Goal: Transaction & Acquisition: Purchase product/service

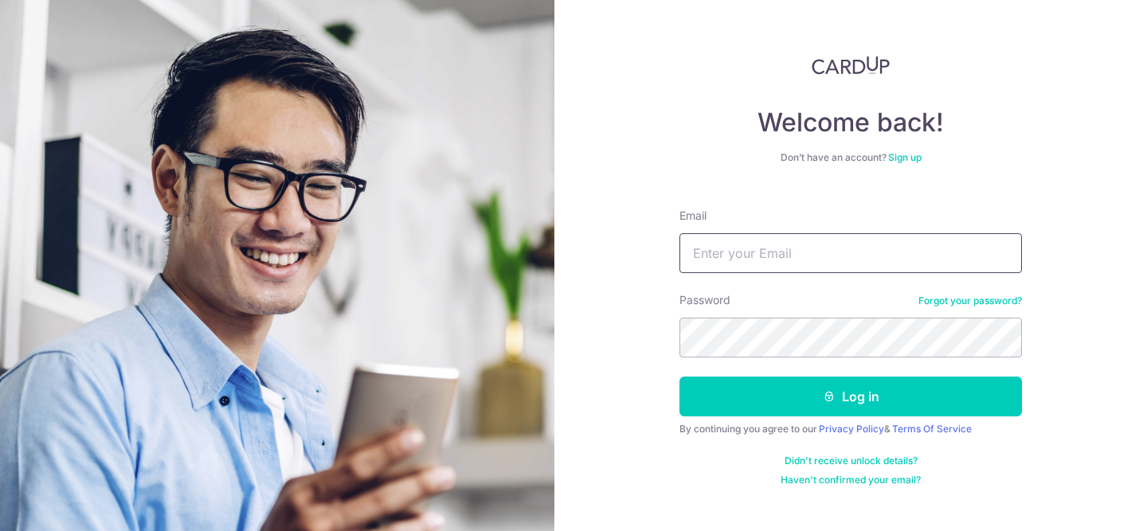
type input "[EMAIL_ADDRESS][DOMAIN_NAME]"
click at [819, 422] on form "Email gohruiying@gmail.com Password Forgot your password? Log in By continuing …" at bounding box center [851, 341] width 343 height 291
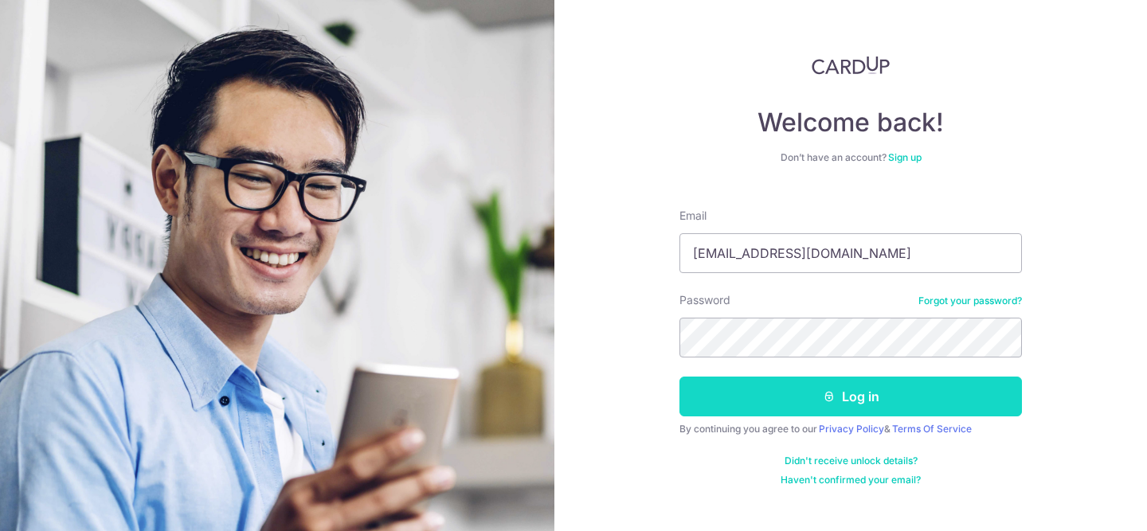
click at [855, 402] on button "Log in" at bounding box center [851, 397] width 343 height 40
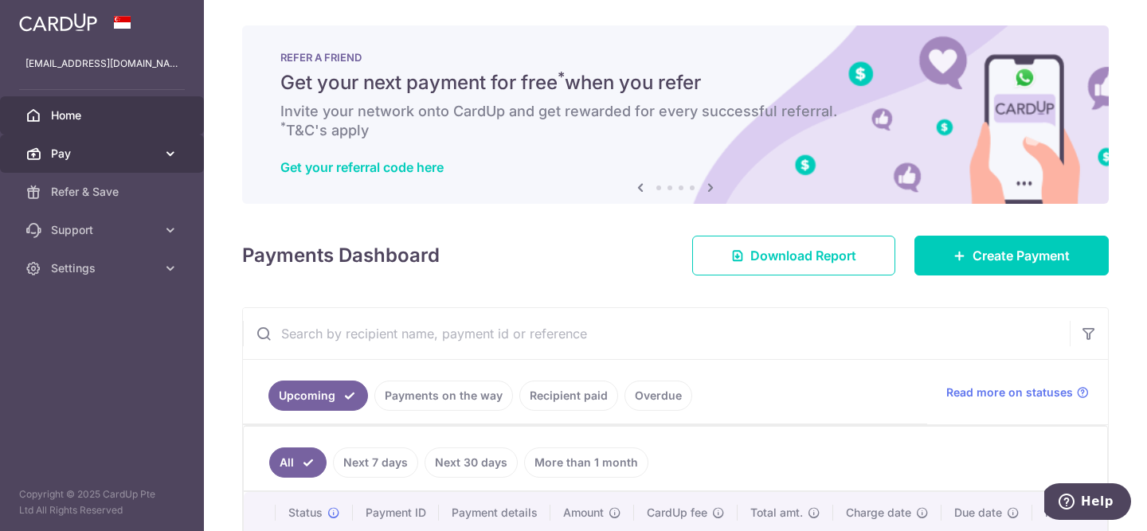
click at [174, 152] on icon at bounding box center [171, 154] width 16 height 16
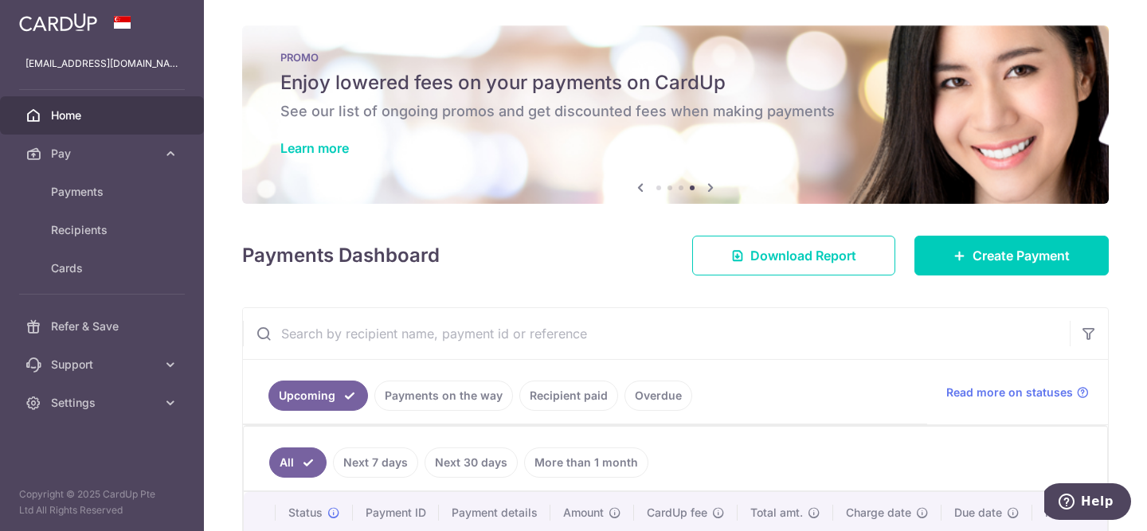
scroll to position [74, 0]
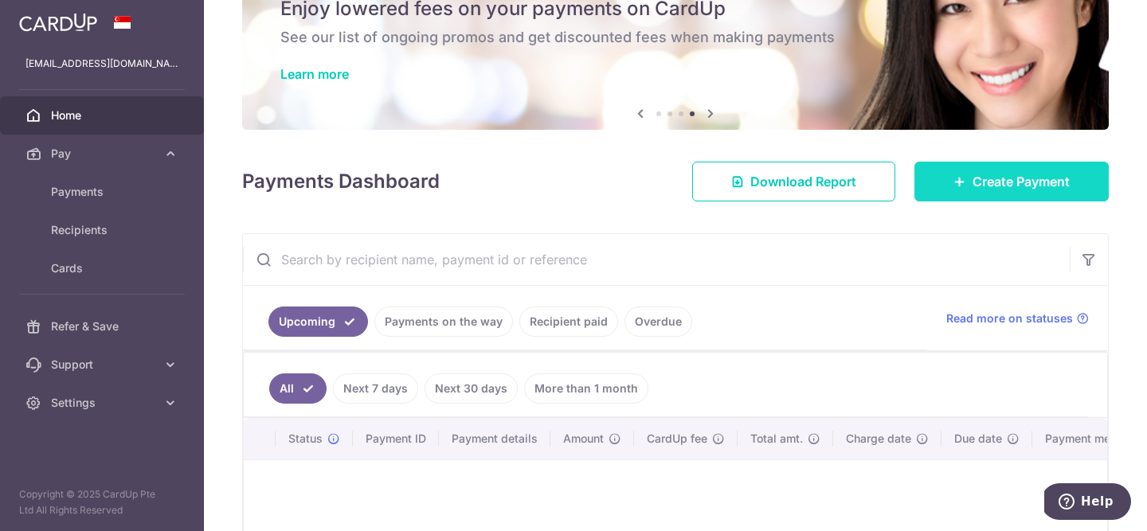
click at [968, 193] on link "Create Payment" at bounding box center [1012, 182] width 194 height 40
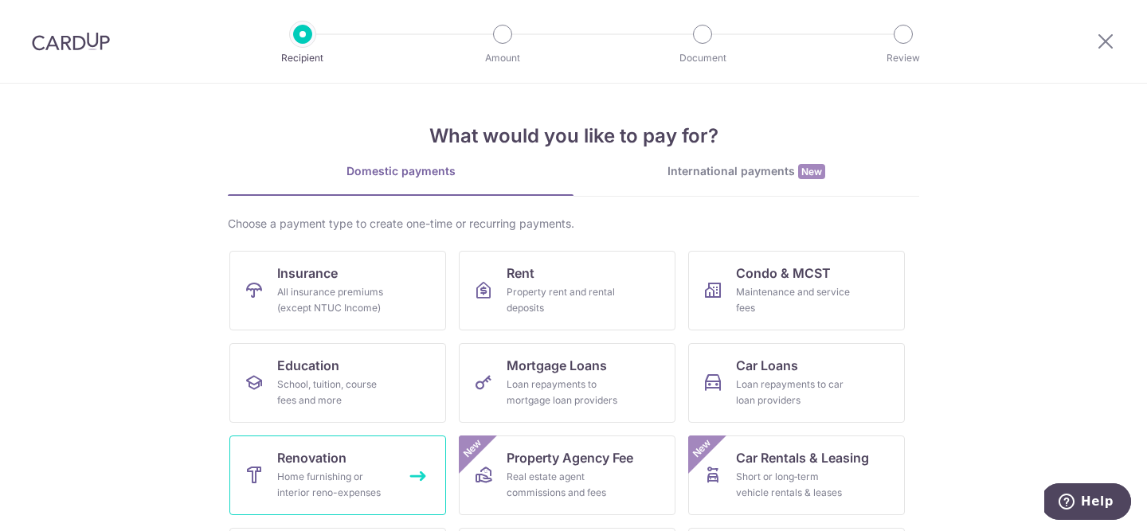
click at [350, 482] on div "Home furnishing or interior reno-expenses" at bounding box center [334, 485] width 115 height 32
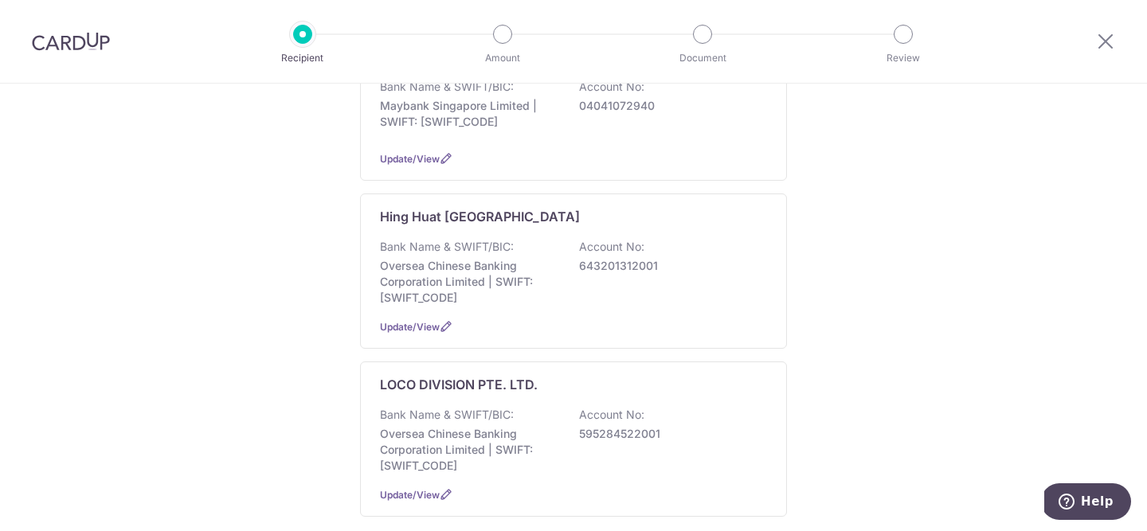
scroll to position [226, 0]
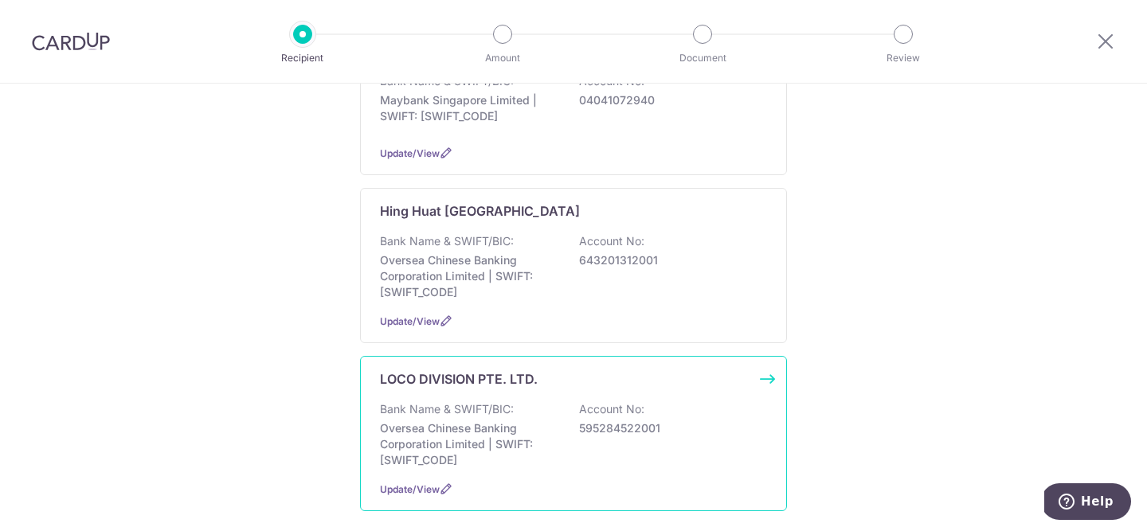
click at [550, 446] on p "Oversea Chinese Banking Corporation Limited | SWIFT: OCBCSGSGXXX" at bounding box center [469, 445] width 178 height 48
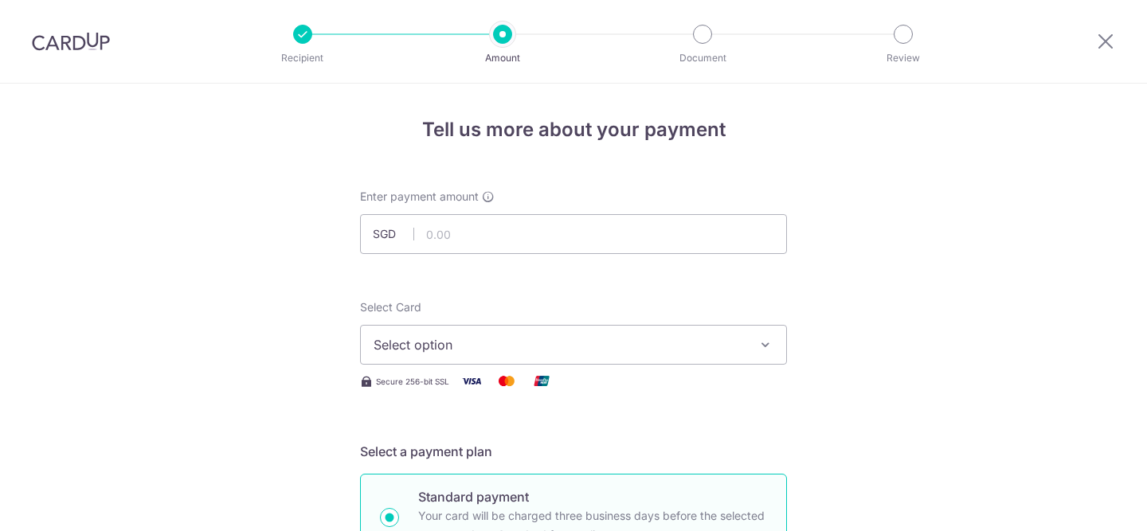
click at [511, 233] on input "text" at bounding box center [573, 234] width 427 height 40
type input "3,940.35"
click at [639, 363] on button "Select option" at bounding box center [573, 345] width 427 height 40
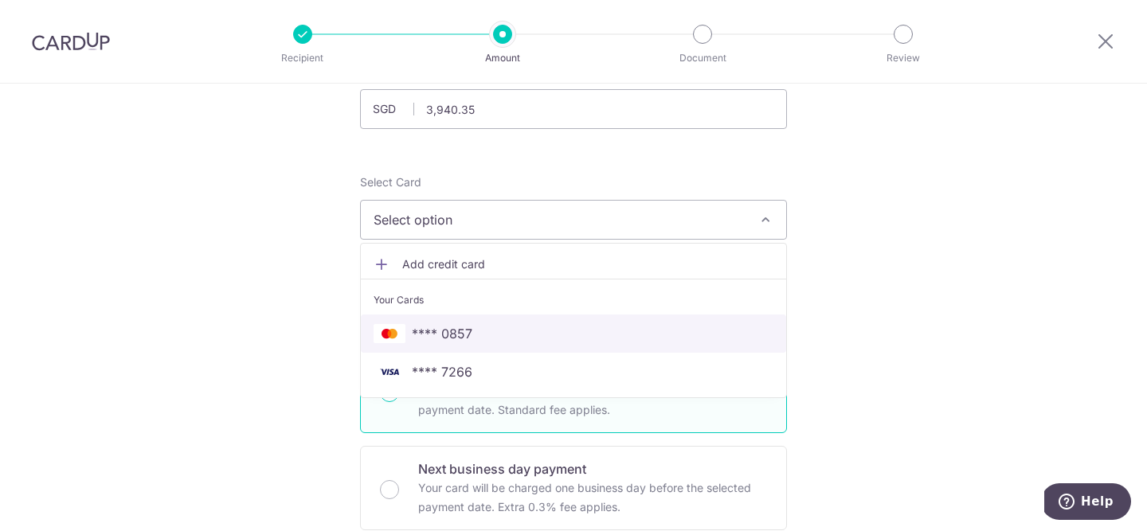
scroll to position [158, 0]
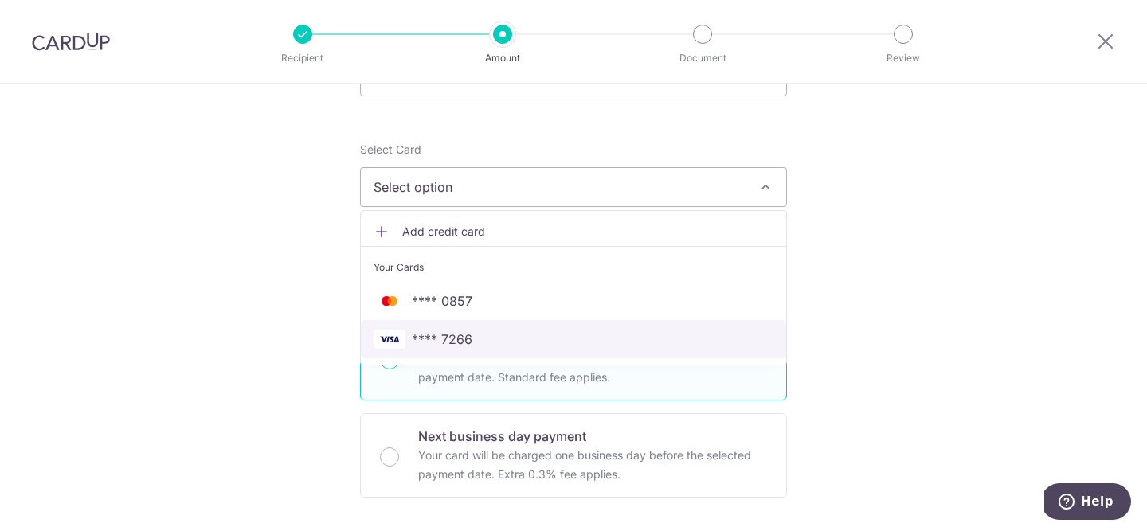
click at [529, 343] on span "**** 7266" at bounding box center [574, 339] width 400 height 19
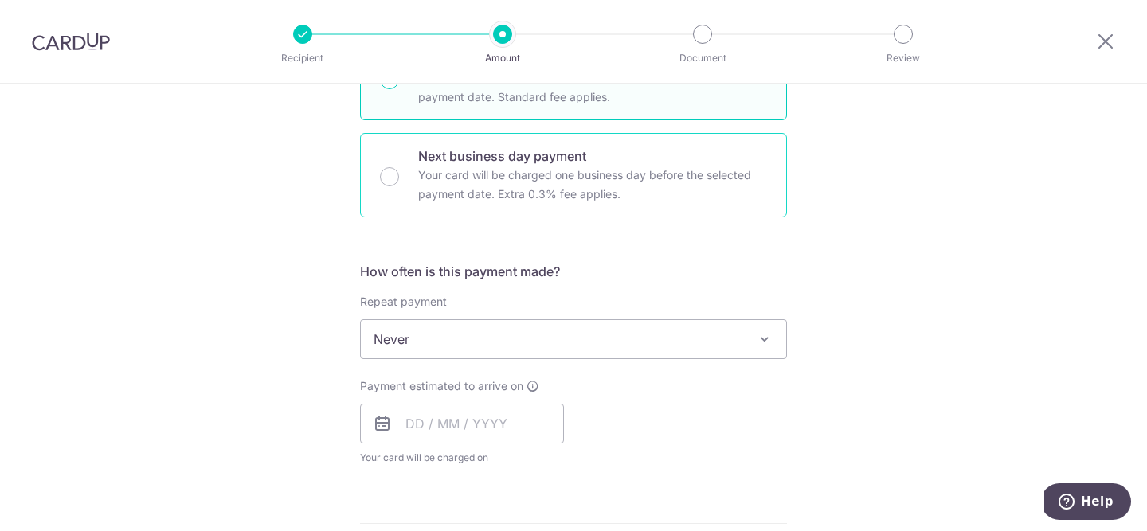
scroll to position [477, 0]
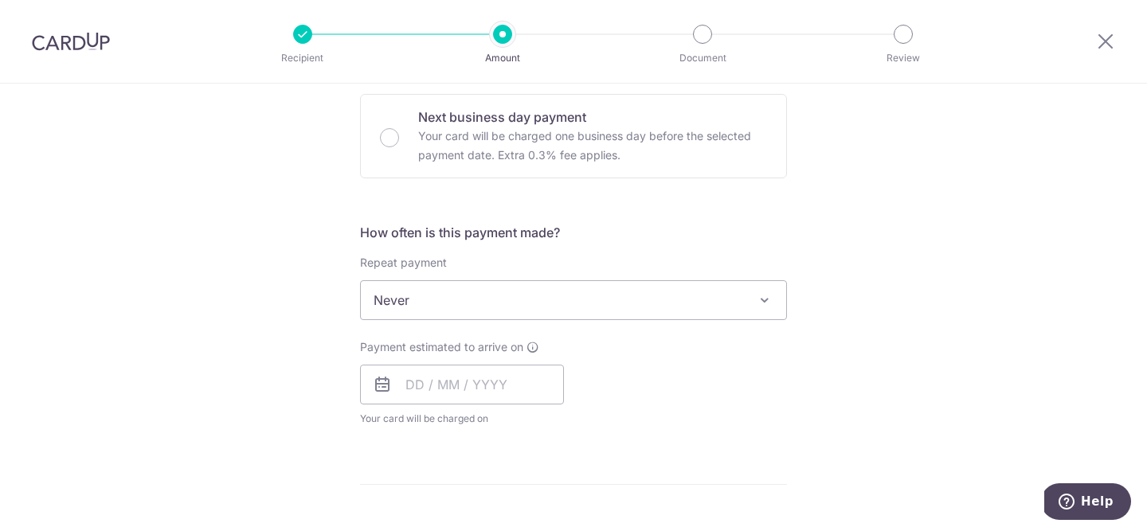
click at [481, 302] on span "Never" at bounding box center [573, 300] width 425 height 38
click at [269, 358] on div "Tell us more about your payment Enter payment amount SGD 3,940.35 3940.35 Selec…" at bounding box center [573, 380] width 1147 height 1548
click at [416, 383] on input "text" at bounding box center [462, 385] width 204 height 40
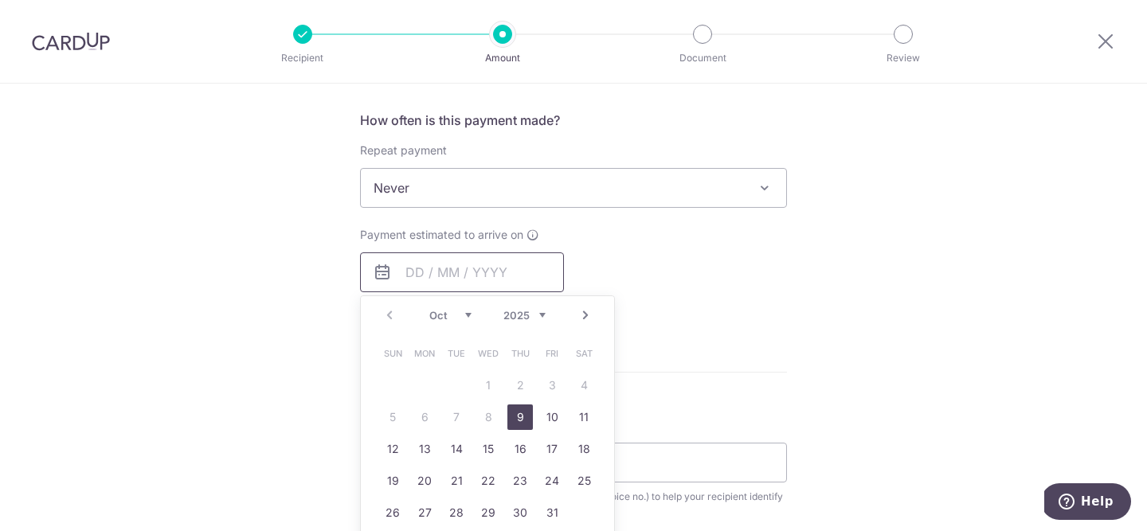
scroll to position [591, 0]
click at [526, 413] on link "9" at bounding box center [520, 415] width 25 height 25
type input "[DATE]"
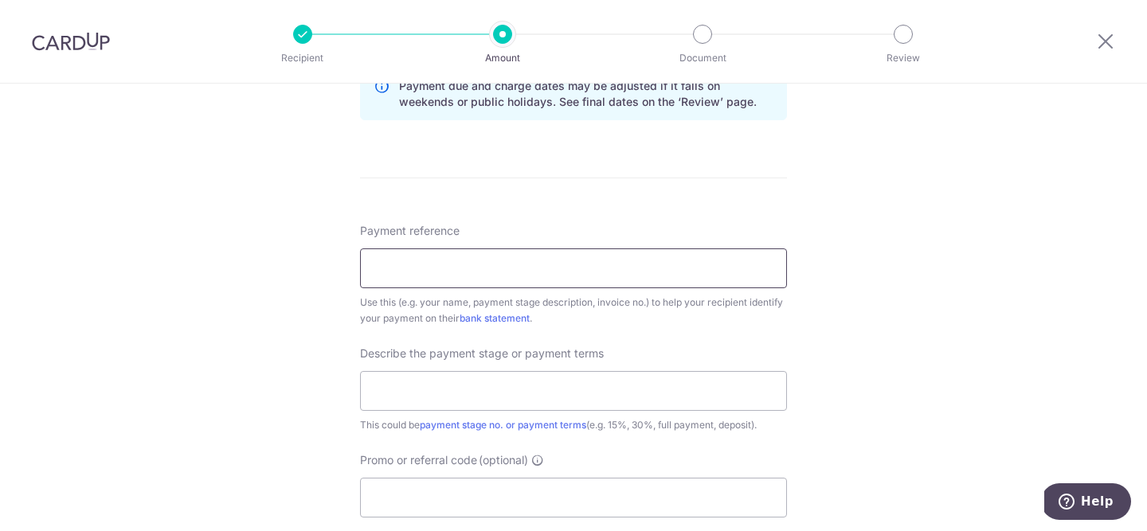
scroll to position [865, 0]
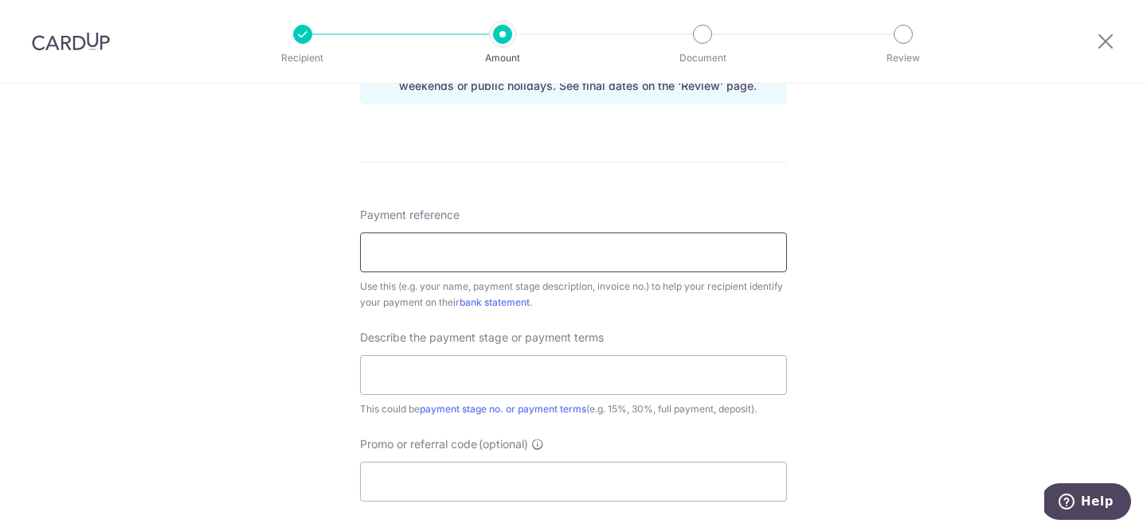
click at [508, 254] on input "Payment reference" at bounding box center [573, 253] width 427 height 40
type input "Goh Rui Ying"
click at [508, 379] on input "text" at bounding box center [573, 375] width 427 height 40
type input "5% completion"
paste input "RENO25ONE"
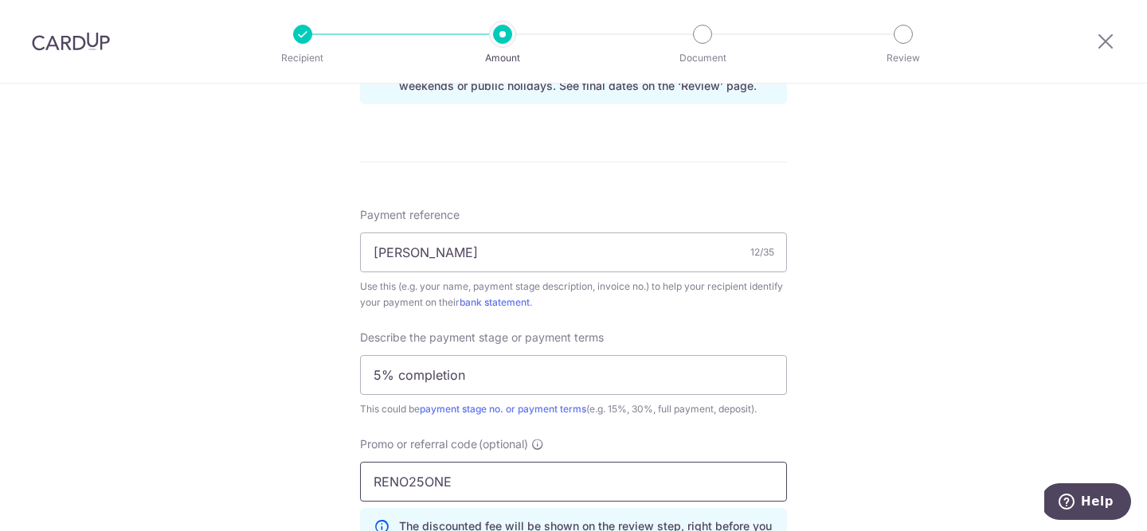
type input "RENO25ONE"
click at [1009, 378] on div "Tell us more about your payment Enter payment amount SGD 3,940.35 3940.35 Selec…" at bounding box center [573, 60] width 1147 height 1685
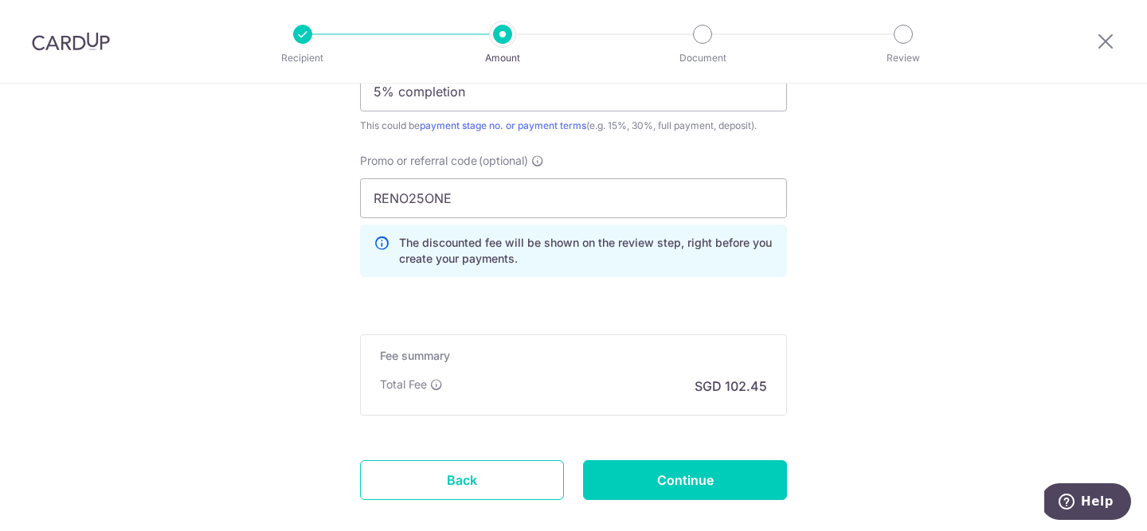
scroll to position [1221, 0]
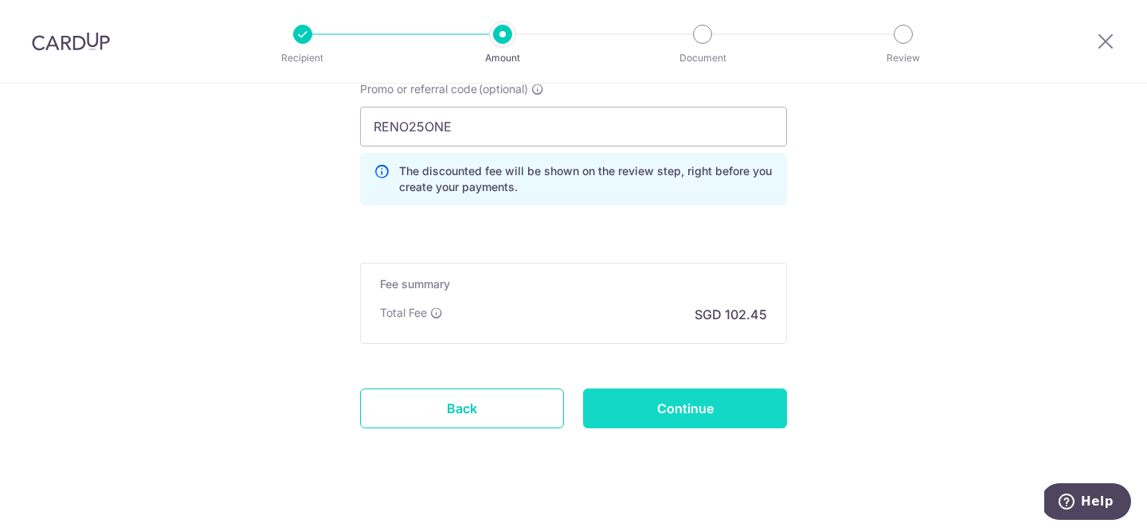
click at [684, 423] on input "Continue" at bounding box center [685, 409] width 204 height 40
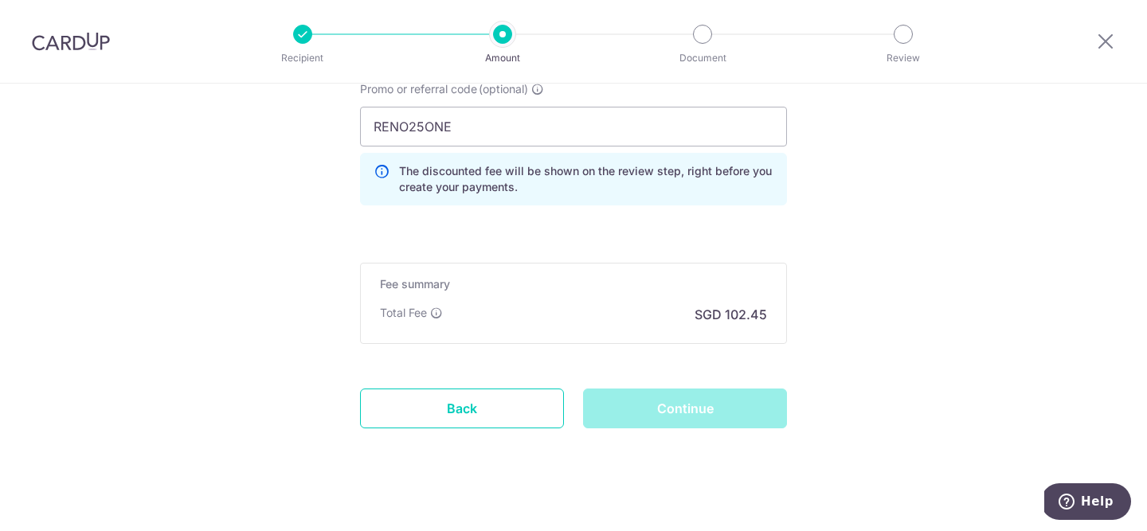
click at [684, 423] on div "Continue" at bounding box center [685, 409] width 223 height 40
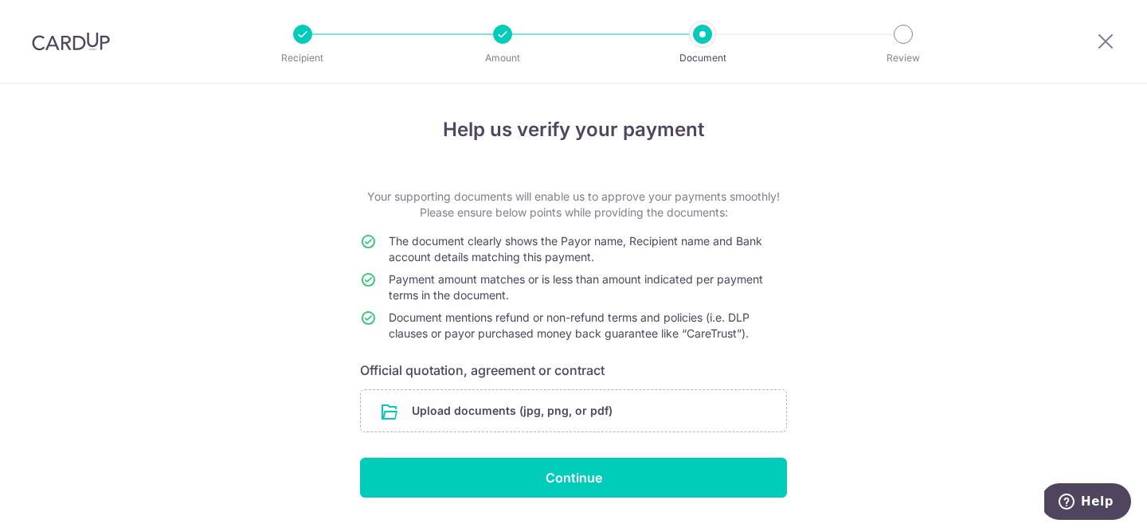
click at [684, 423] on input "file" at bounding box center [573, 410] width 425 height 41
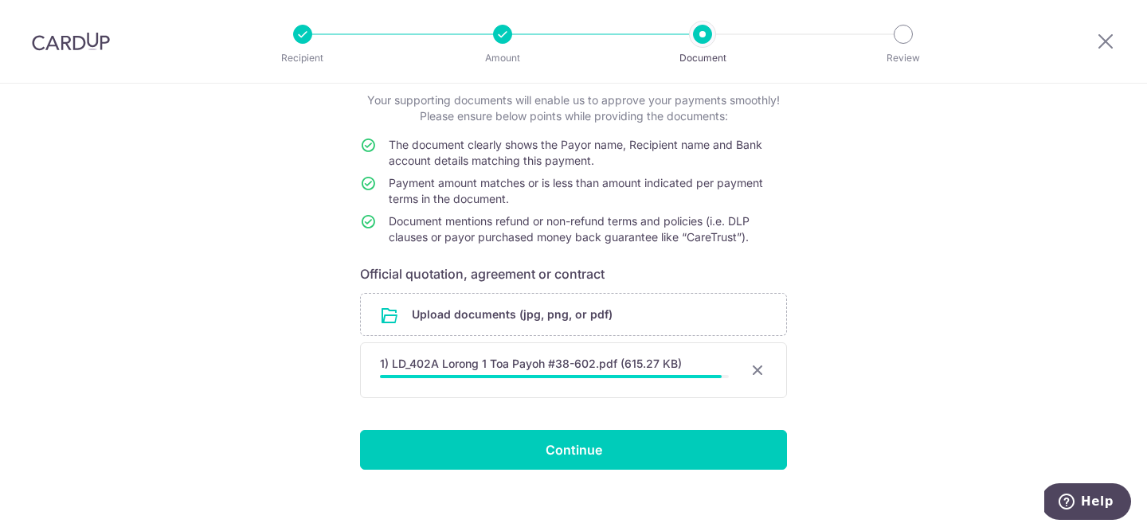
scroll to position [97, 0]
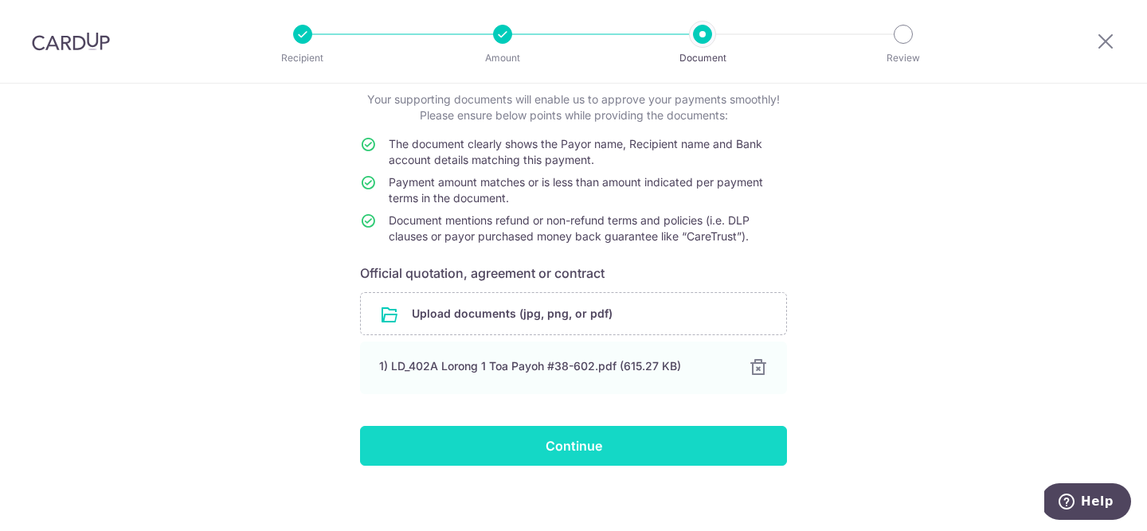
click at [730, 452] on input "Continue" at bounding box center [573, 446] width 427 height 40
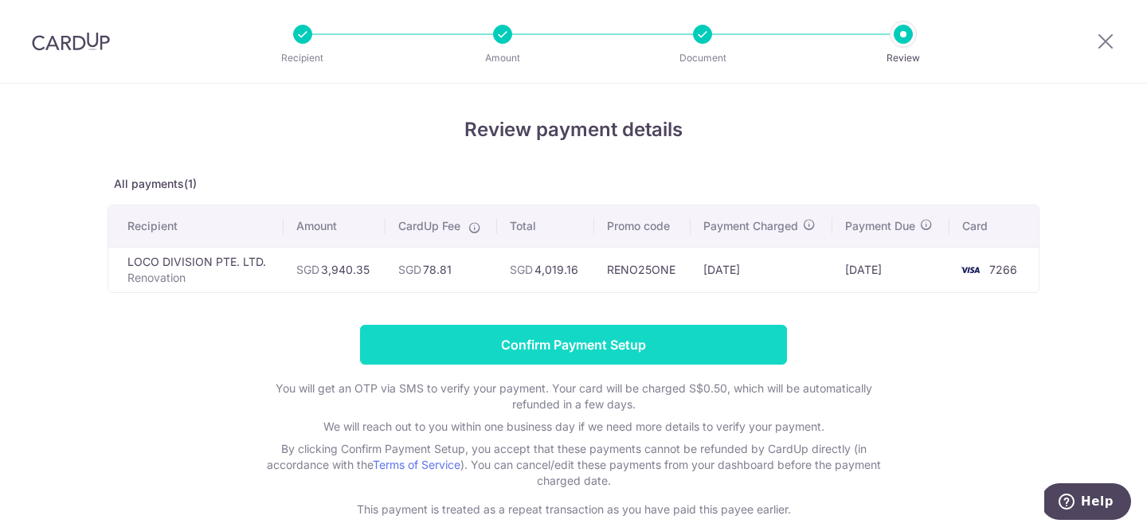
click at [729, 342] on input "Confirm Payment Setup" at bounding box center [573, 345] width 427 height 40
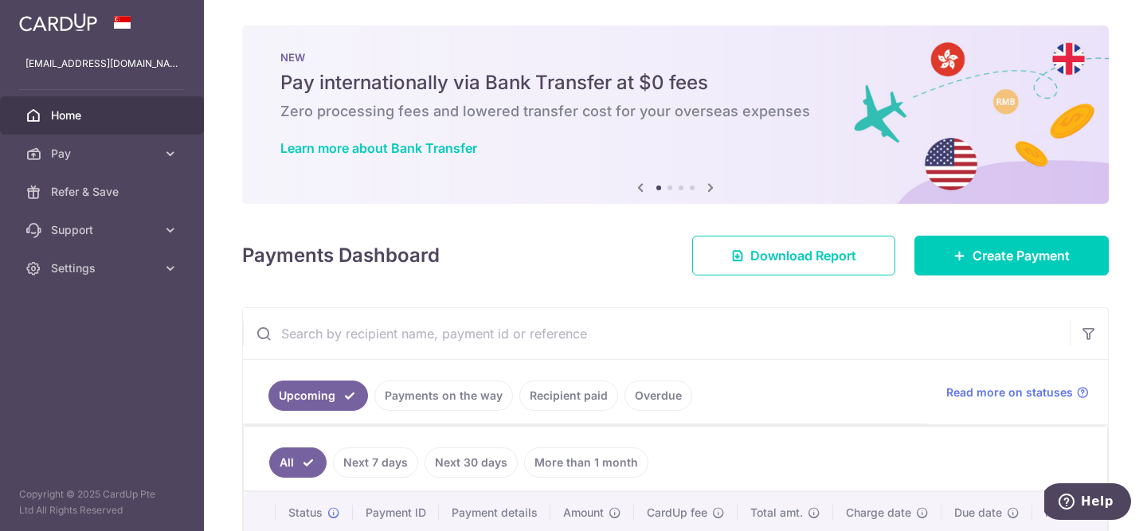
scroll to position [161, 0]
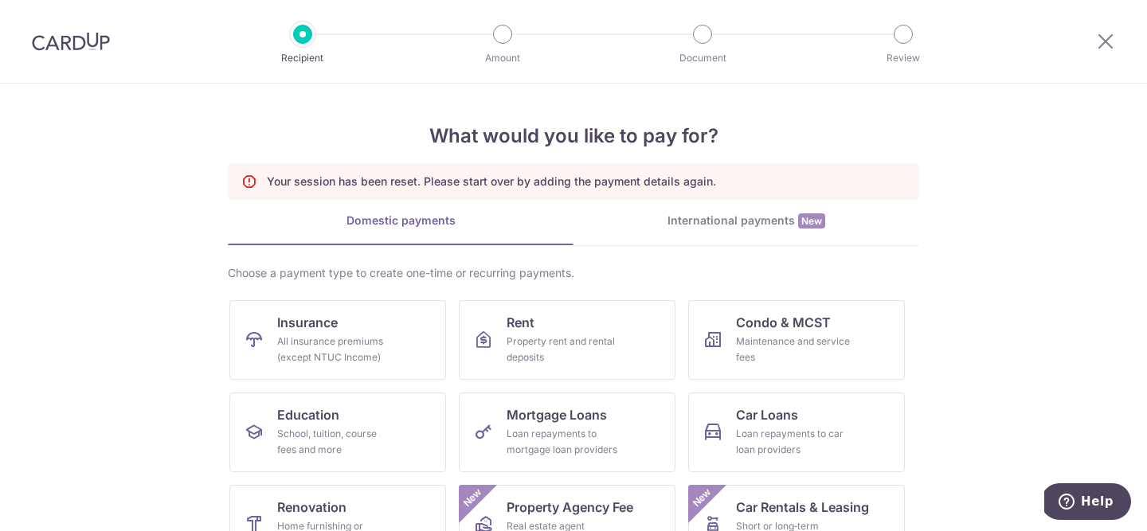
click at [80, 41] on img at bounding box center [71, 41] width 78 height 19
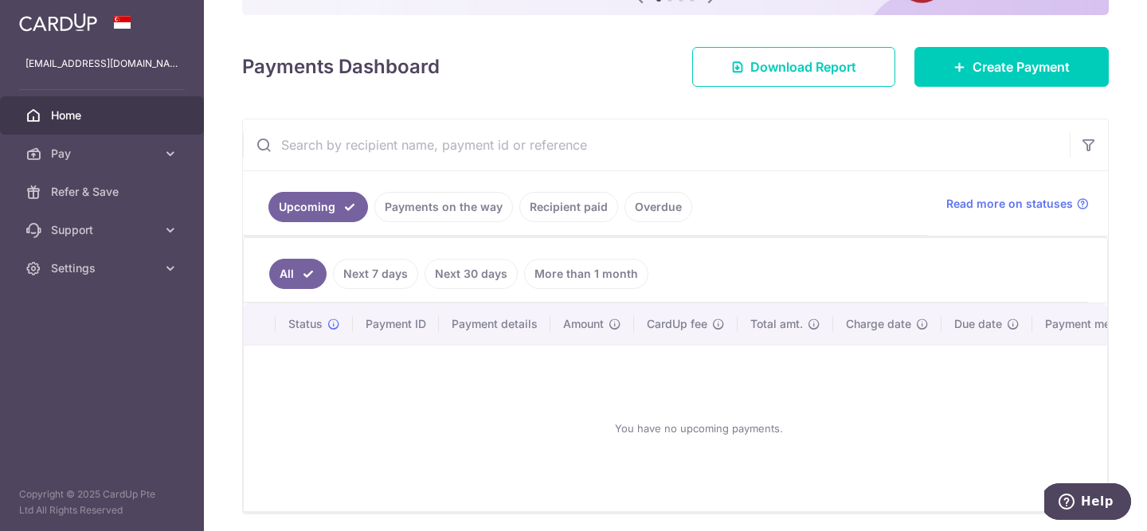
scroll to position [207, 0]
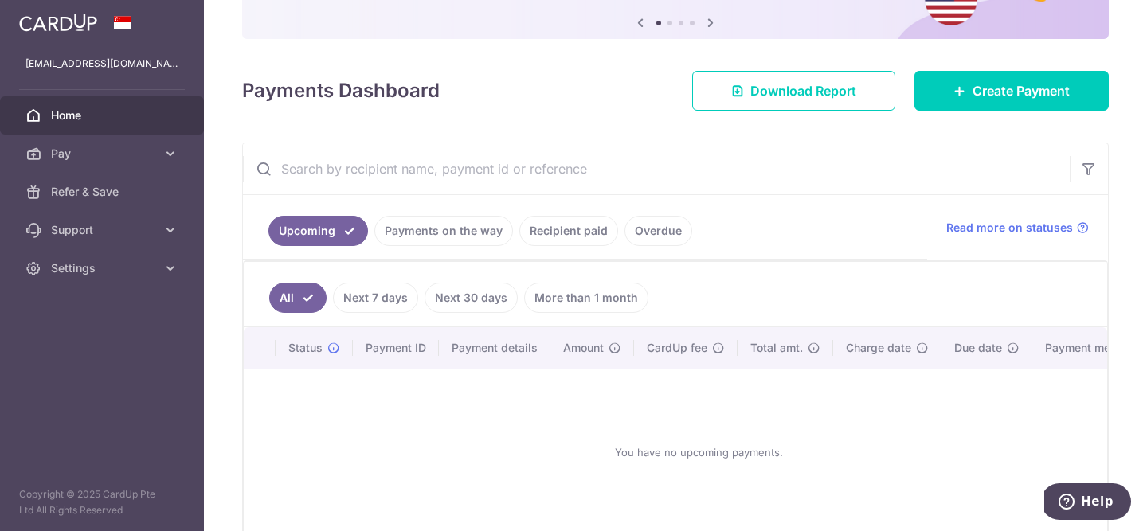
click at [424, 238] on link "Payments on the way" at bounding box center [443, 231] width 139 height 30
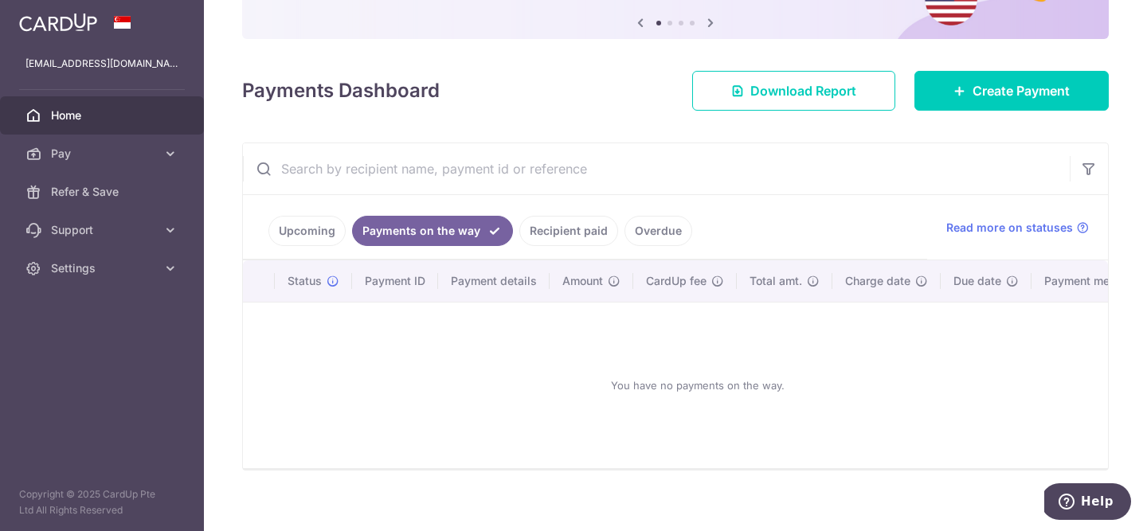
click at [589, 226] on link "Recipient paid" at bounding box center [569, 231] width 99 height 30
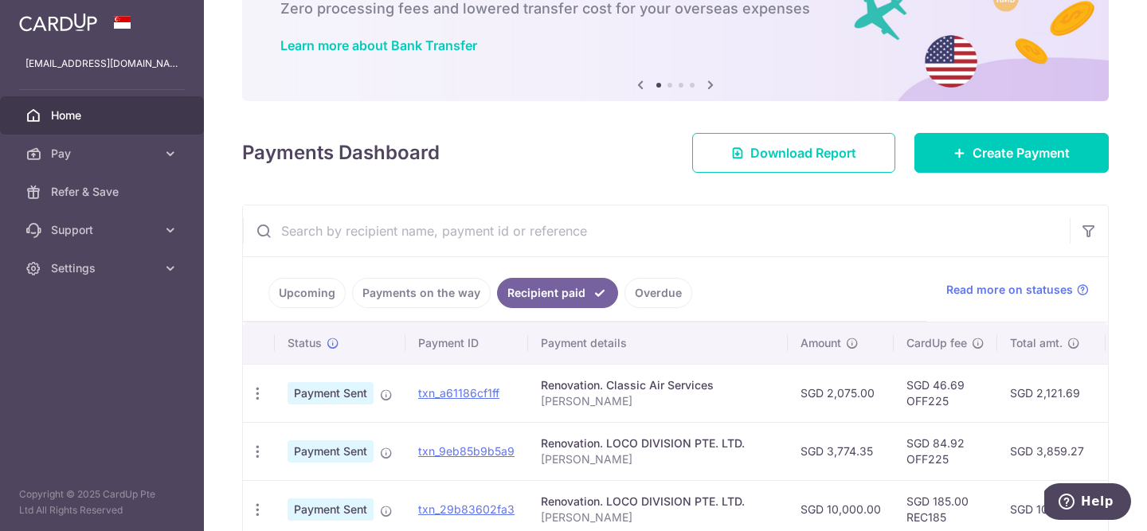
scroll to position [165, 0]
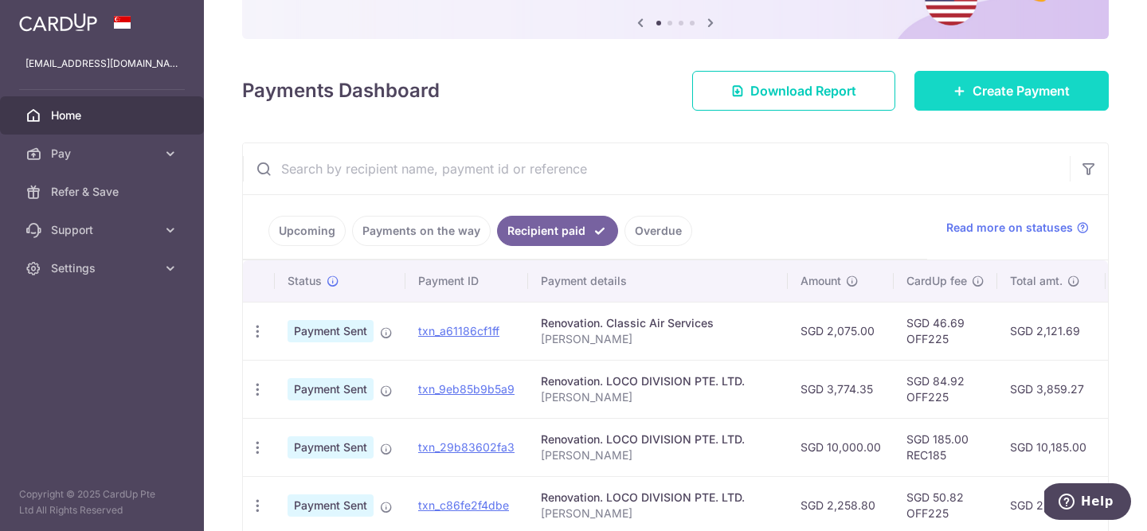
click at [950, 99] on link "Create Payment" at bounding box center [1012, 91] width 194 height 40
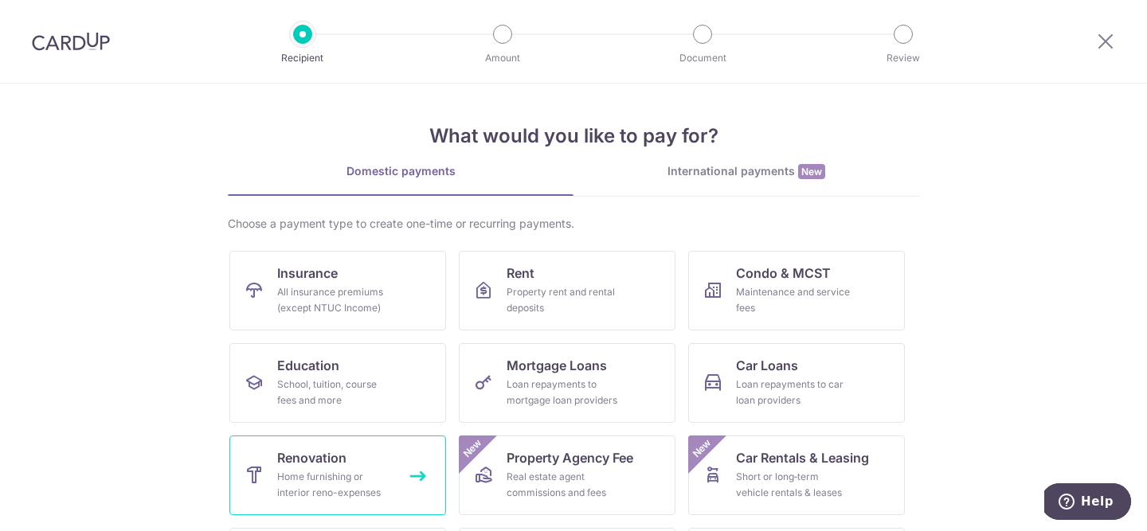
click at [363, 469] on link "Renovation Home furnishing or interior reno-expenses" at bounding box center [337, 476] width 217 height 80
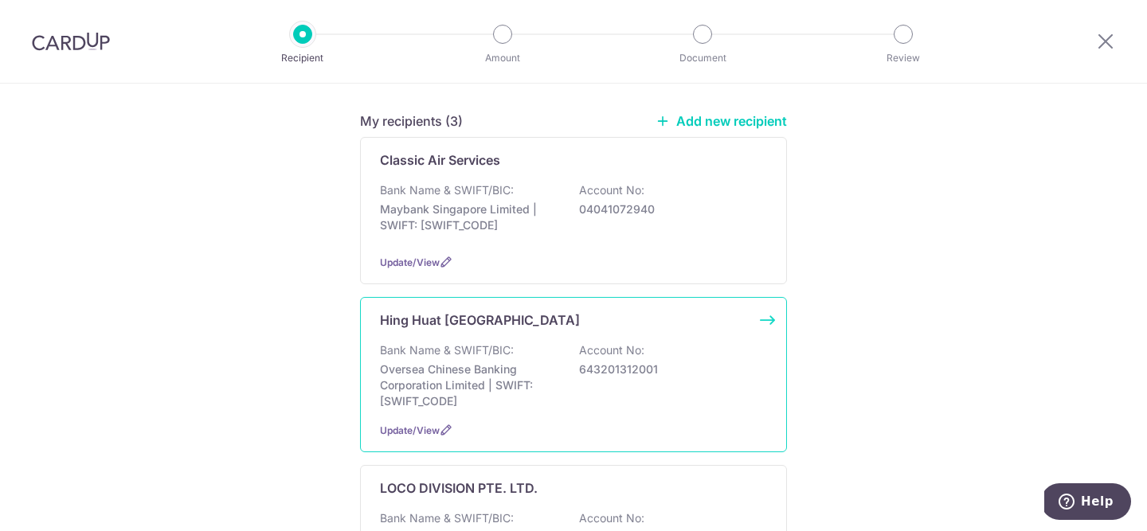
scroll to position [139, 0]
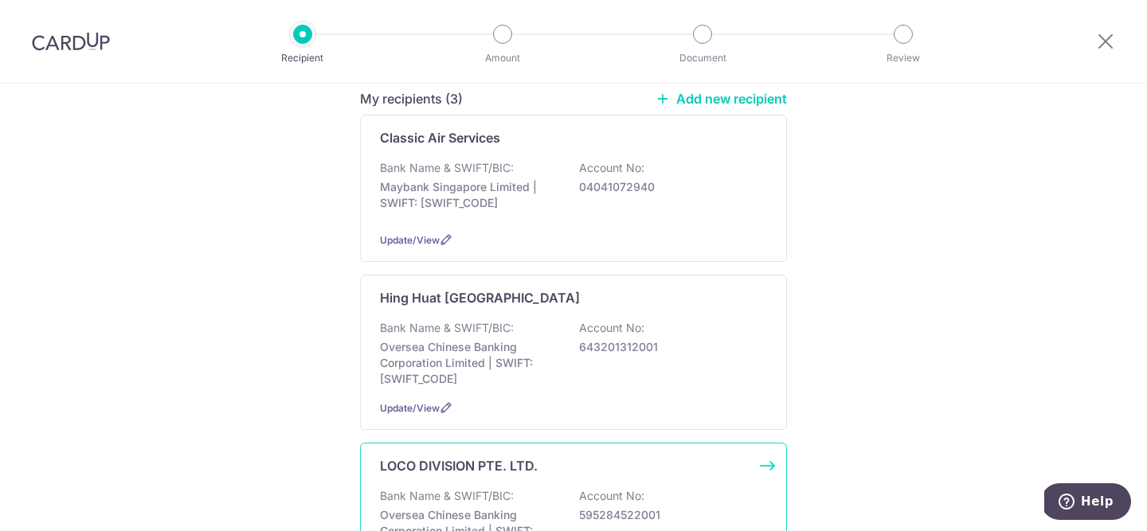
click at [503, 484] on div "LOCO DIVISION PTE. LTD. Bank Name & SWIFT/BIC: Oversea Chinese Banking Corporat…" at bounding box center [573, 520] width 427 height 155
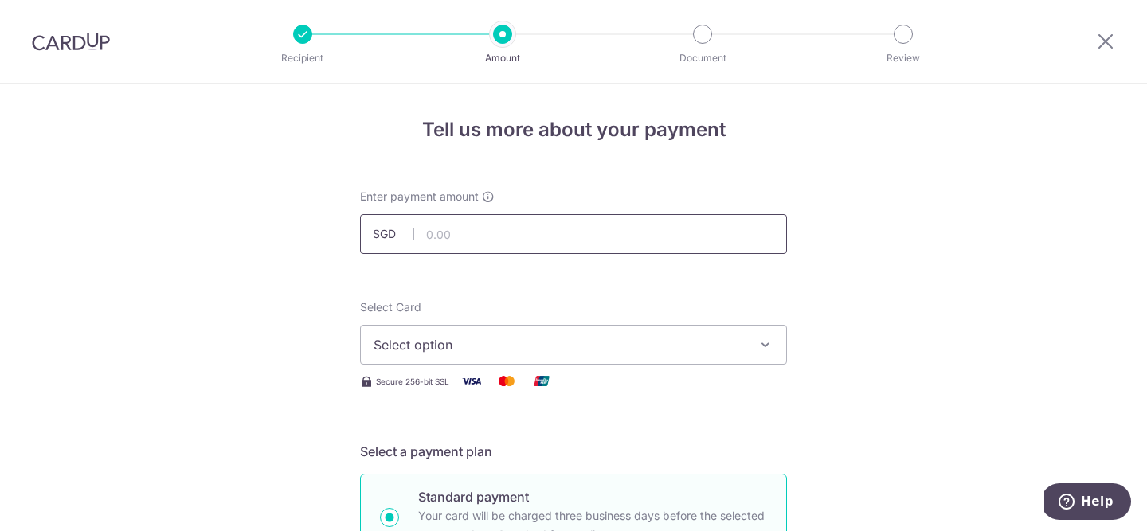
click at [598, 231] on input "text" at bounding box center [573, 234] width 427 height 40
type input "3,940.35"
click at [676, 308] on div "Select Card Select option Add credit card Your Cards **** 0857 **** 7266" at bounding box center [573, 332] width 427 height 65
click at [640, 341] on span "Select option" at bounding box center [559, 344] width 371 height 19
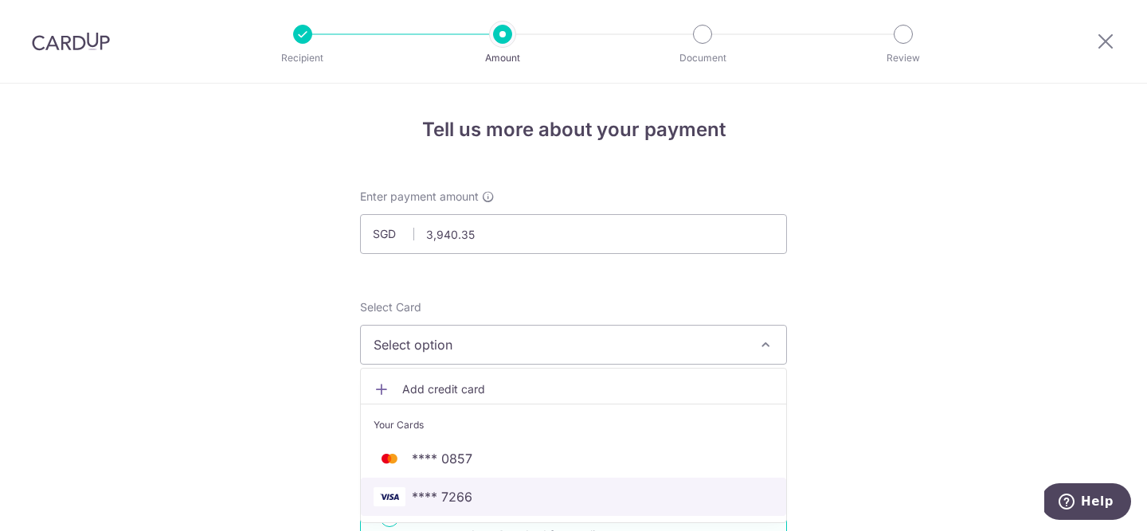
click at [547, 508] on link "**** 7266" at bounding box center [573, 497] width 425 height 38
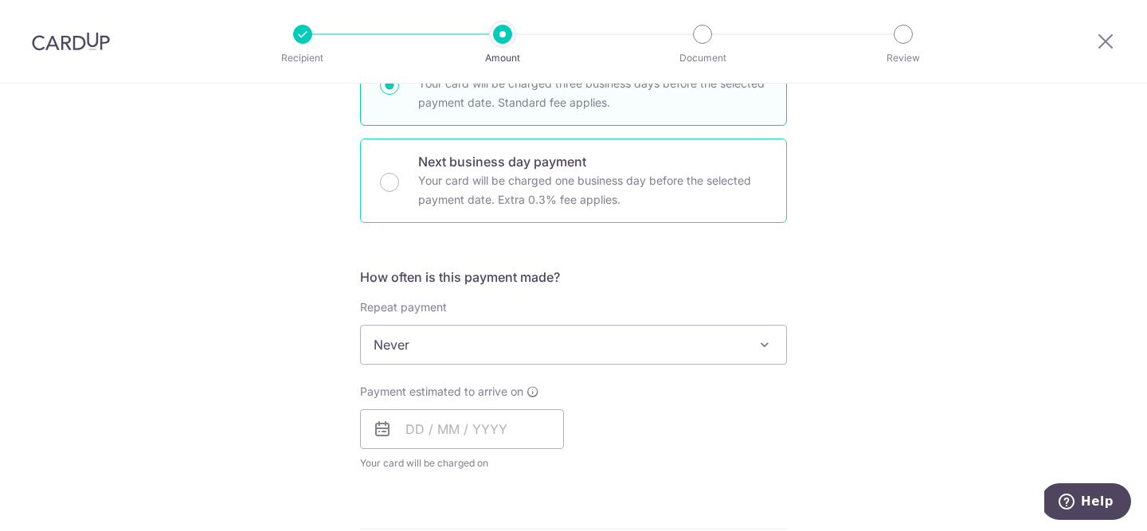
scroll to position [496, 0]
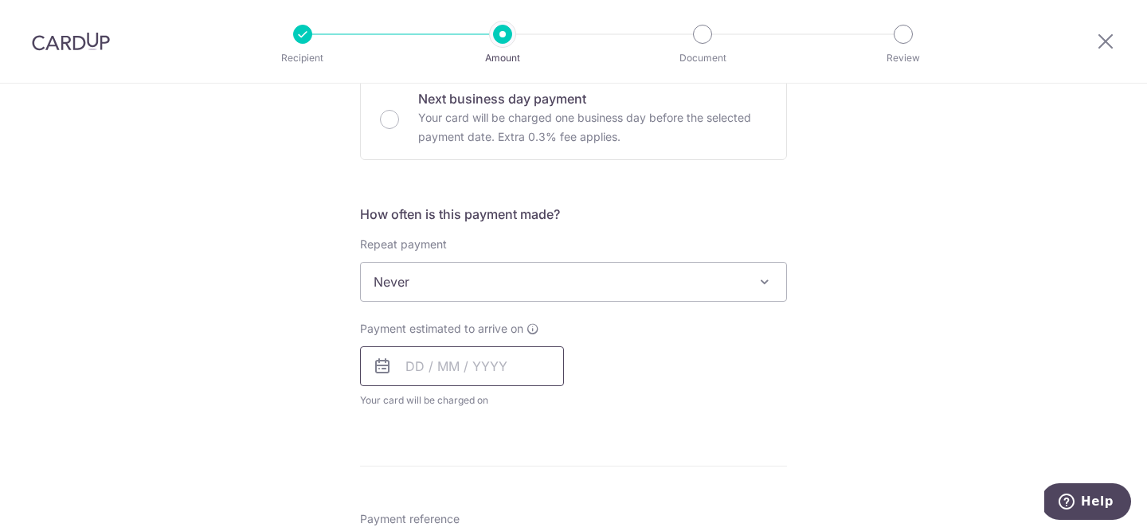
click at [535, 354] on input "text" at bounding box center [462, 367] width 204 height 40
click at [556, 513] on link "10" at bounding box center [551, 511] width 25 height 25
type input "10/10/2025"
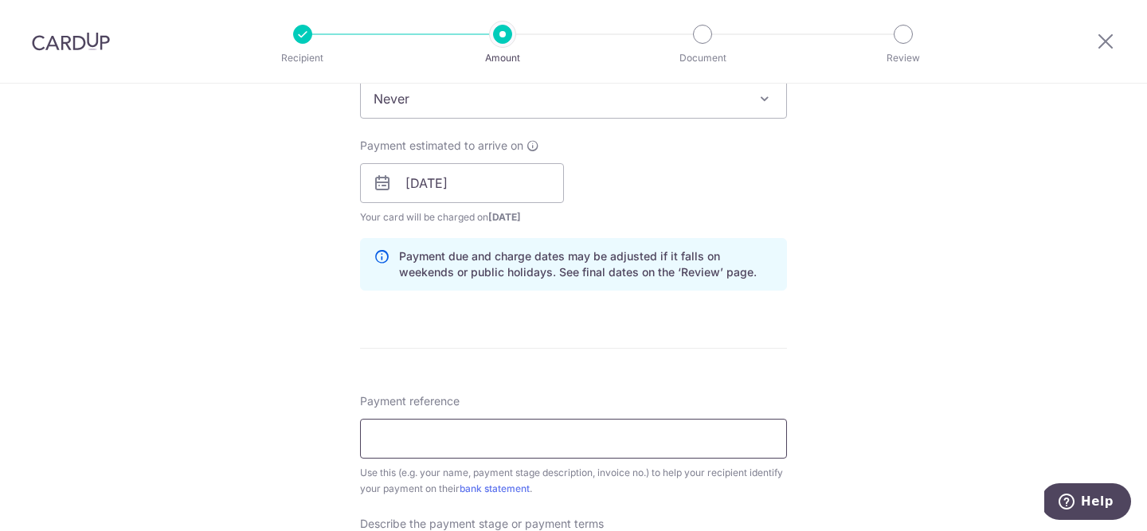
scroll to position [696, 0]
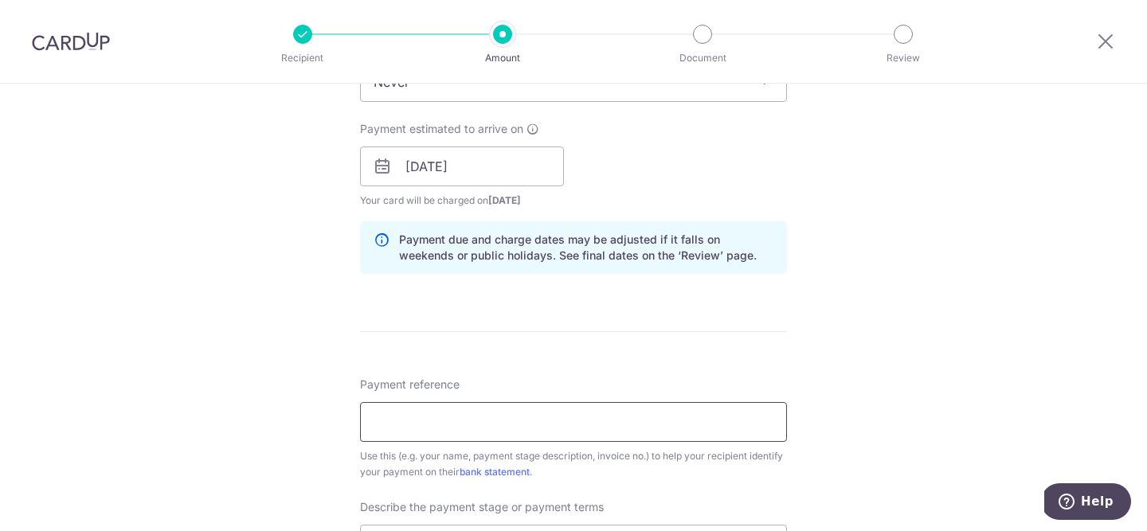
click at [563, 416] on input "Payment reference" at bounding box center [573, 422] width 427 height 40
type input "Goh Rui Ying"
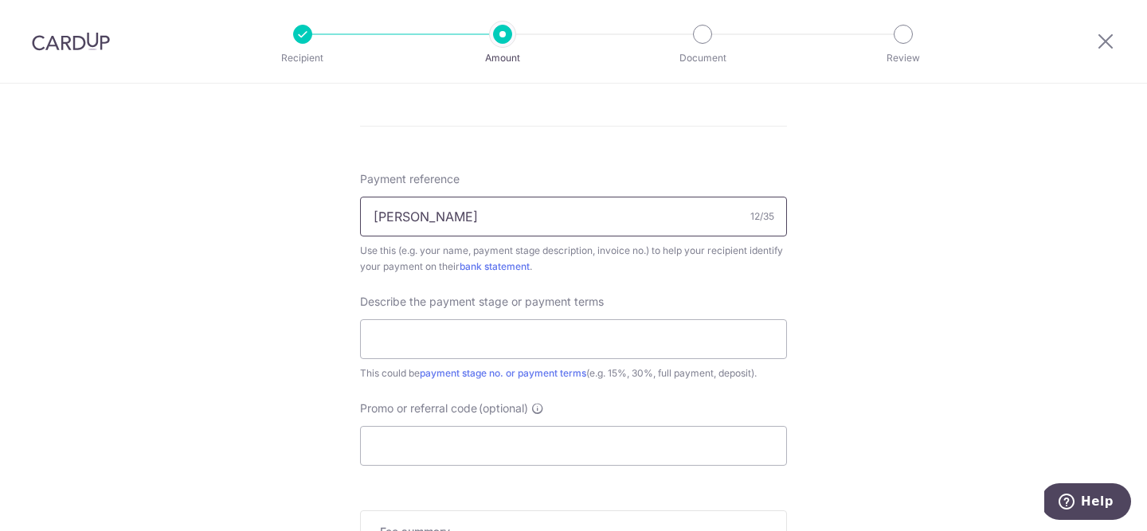
scroll to position [908, 0]
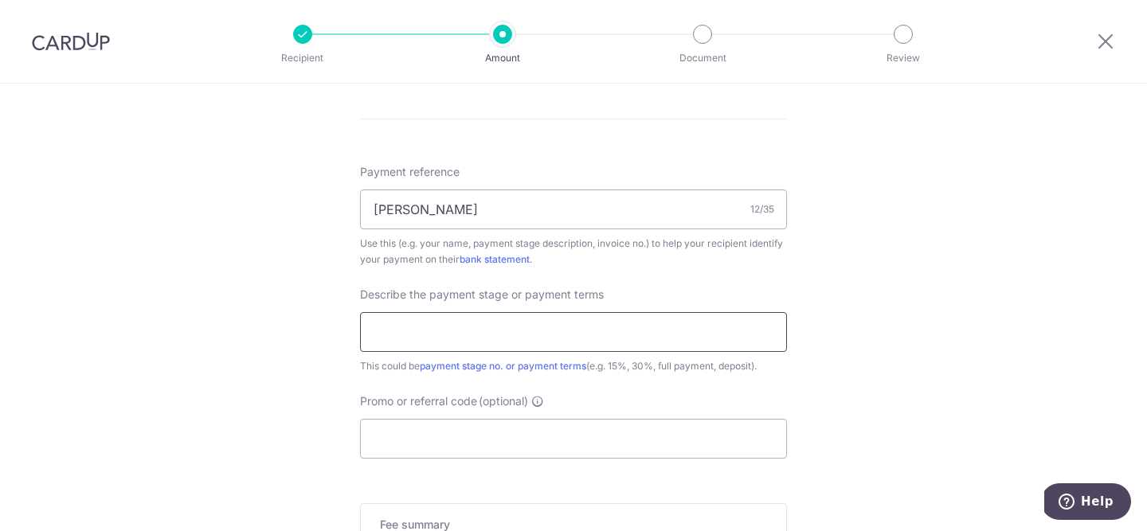
click at [508, 333] on input "text" at bounding box center [573, 332] width 427 height 40
click at [437, 330] on input "5% installation" at bounding box center [573, 332] width 427 height 40
click at [436, 330] on input "5% installation" at bounding box center [573, 332] width 427 height 40
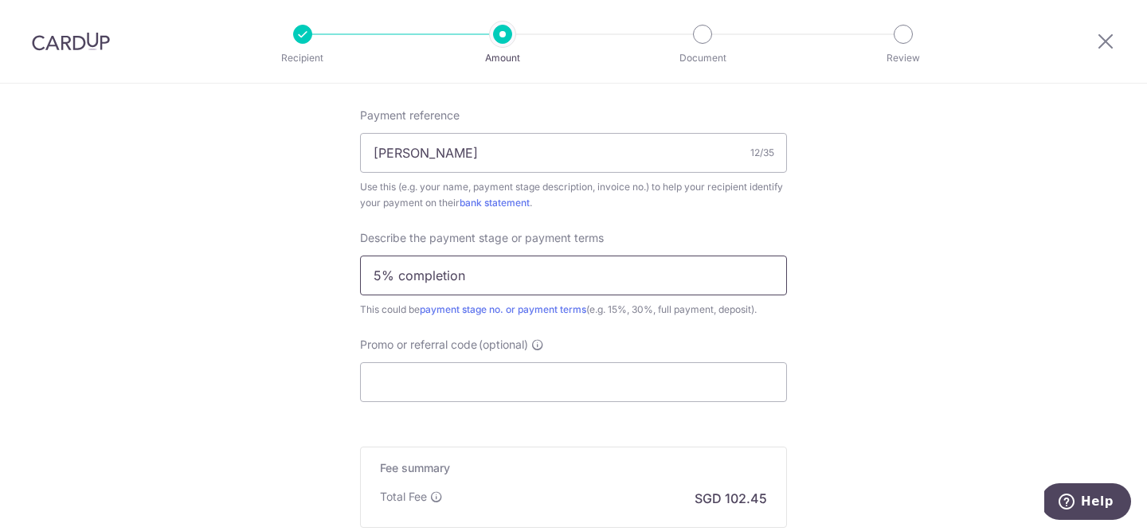
scroll to position [995, 0]
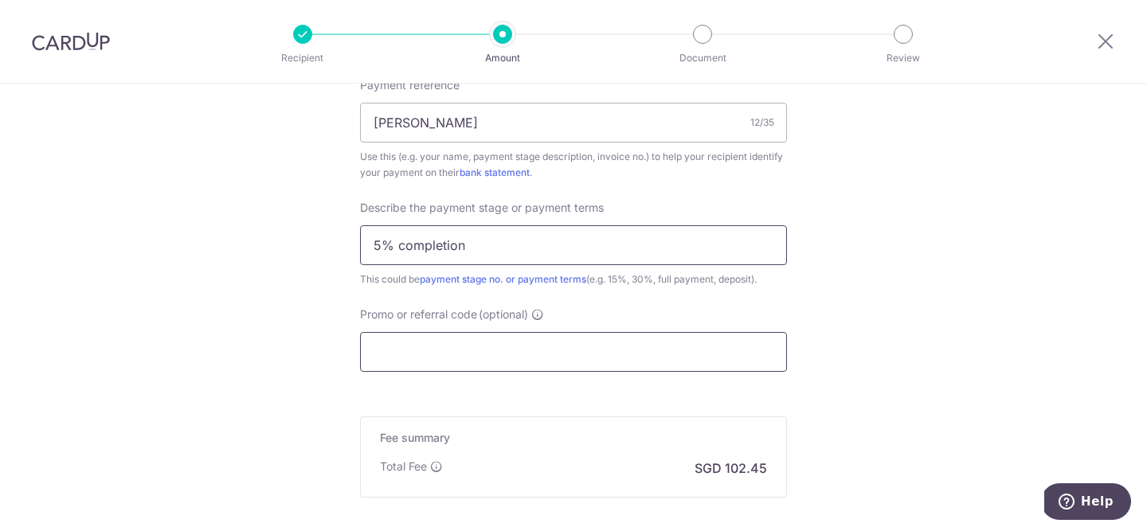
type input "5% completion"
paste input "RENO25ONE"
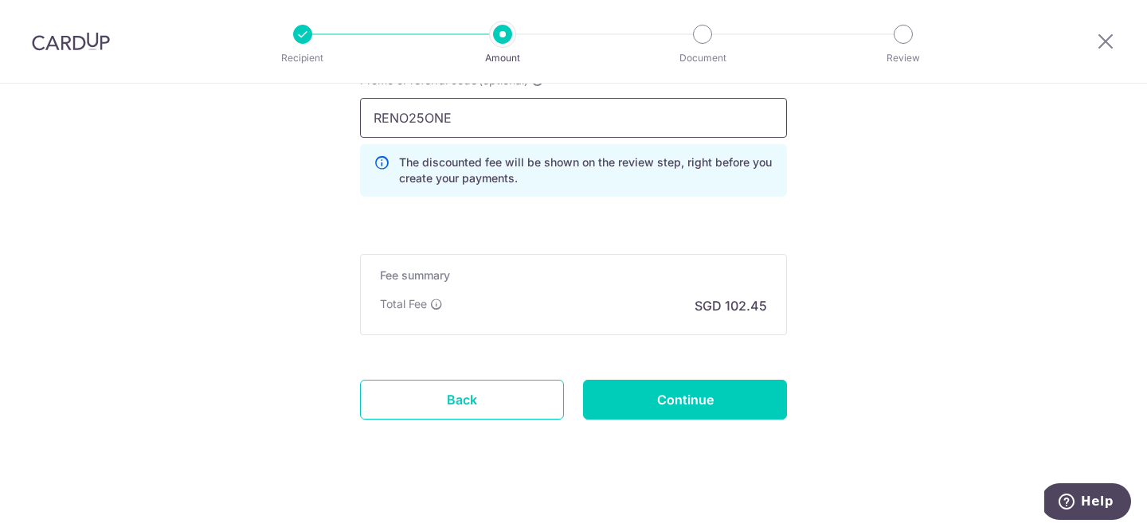
scroll to position [1237, 0]
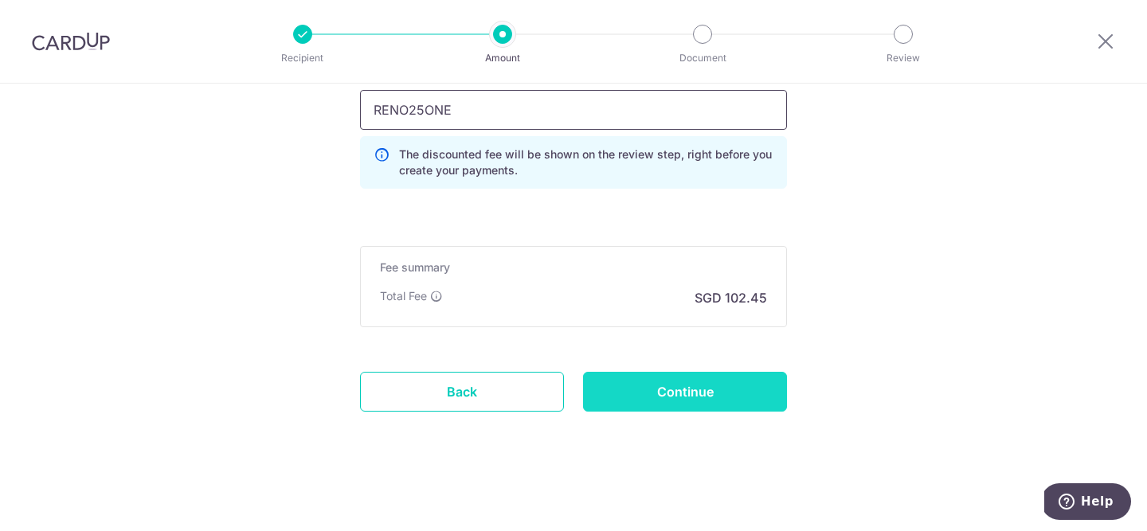
type input "RENO25ONE"
click at [713, 382] on input "Continue" at bounding box center [685, 392] width 204 height 40
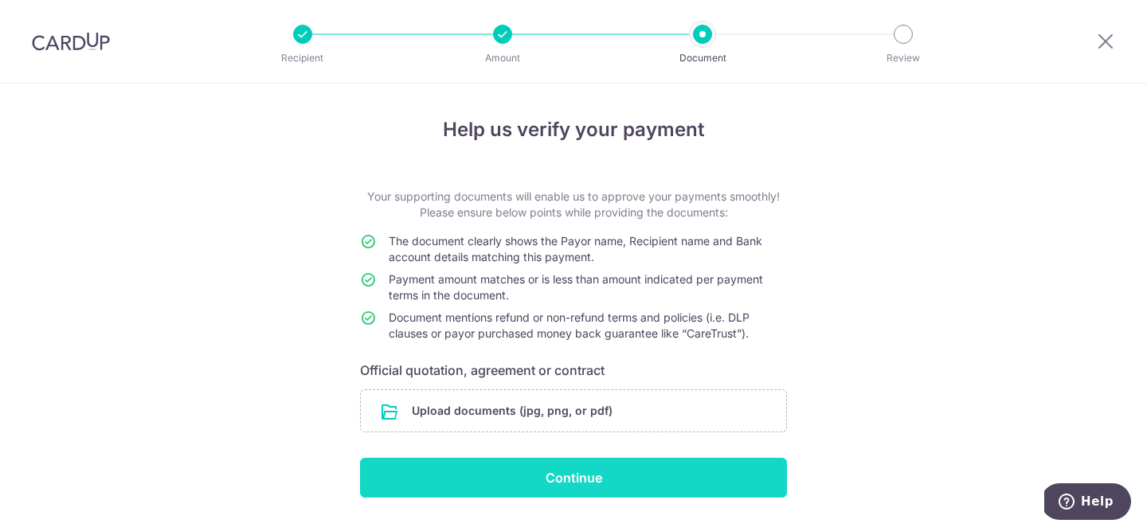
click at [660, 472] on input "Continue" at bounding box center [573, 478] width 427 height 40
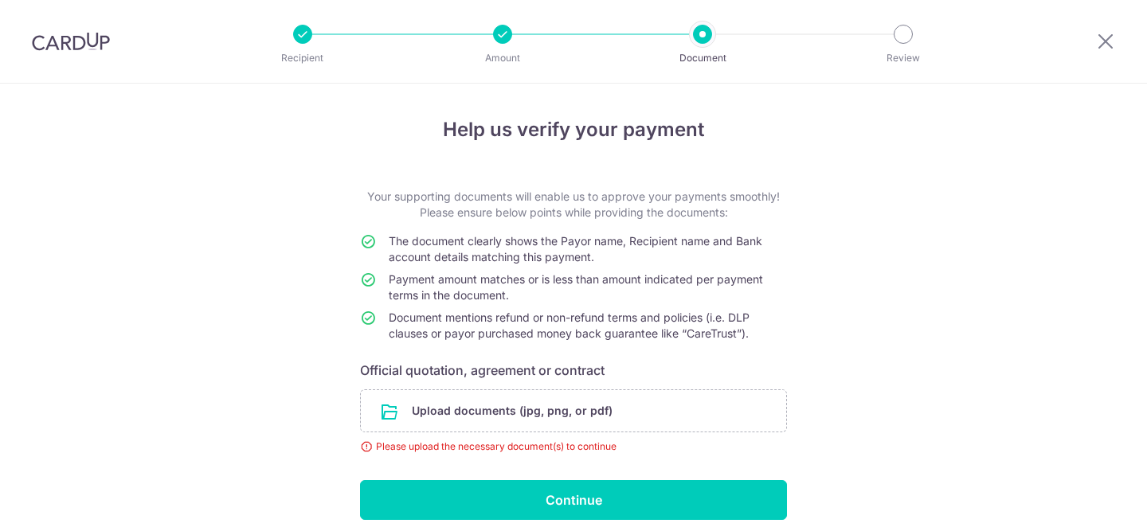
scroll to position [64, 0]
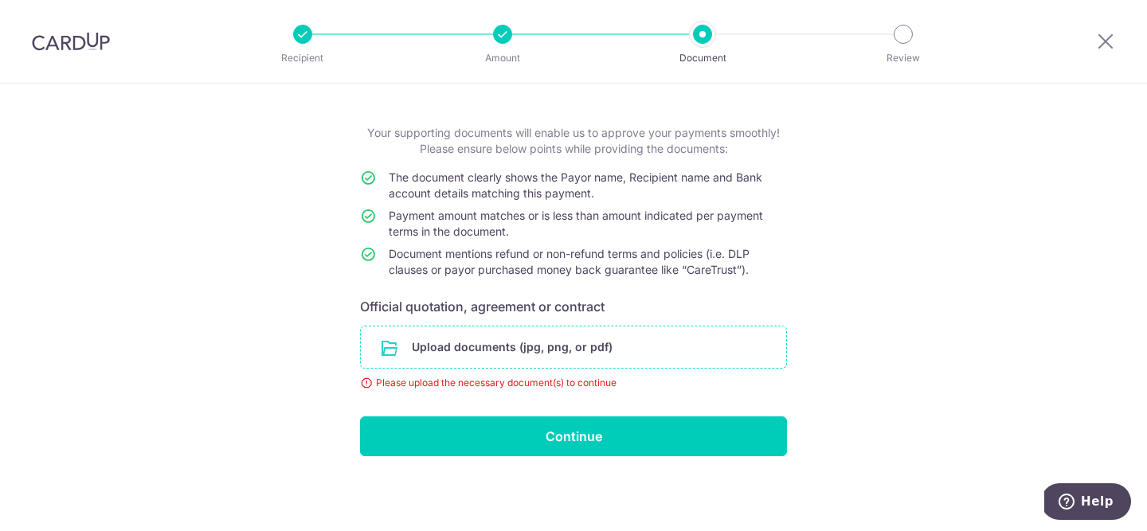
click at [582, 350] on input "file" at bounding box center [573, 347] width 425 height 41
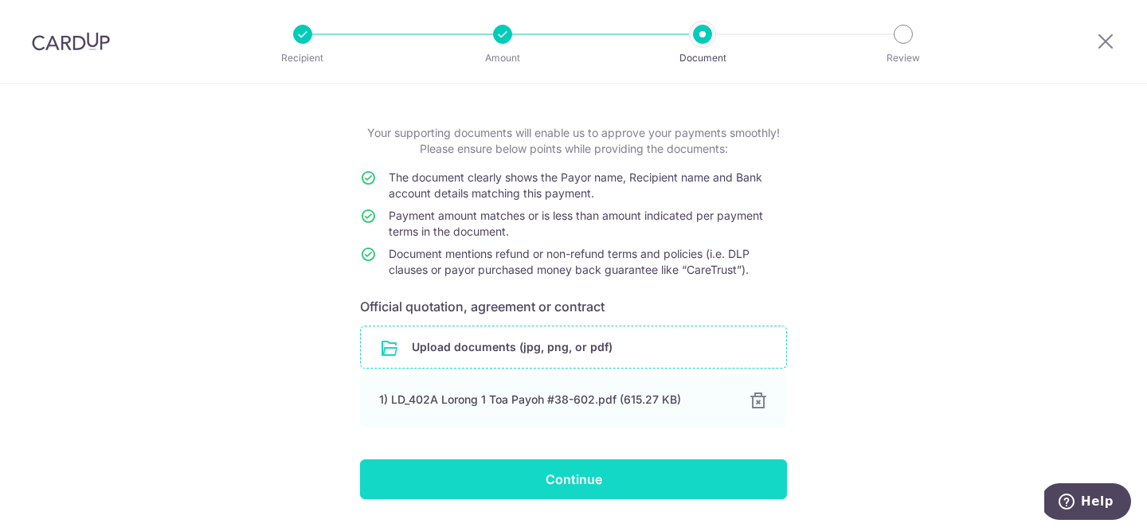
click at [661, 471] on input "Continue" at bounding box center [573, 480] width 427 height 40
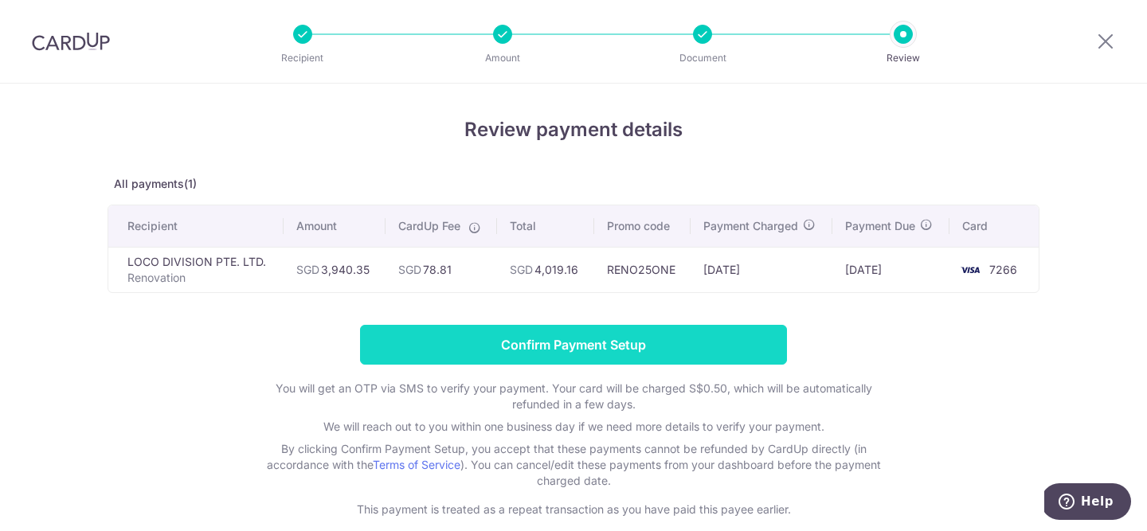
click at [712, 351] on input "Confirm Payment Setup" at bounding box center [573, 345] width 427 height 40
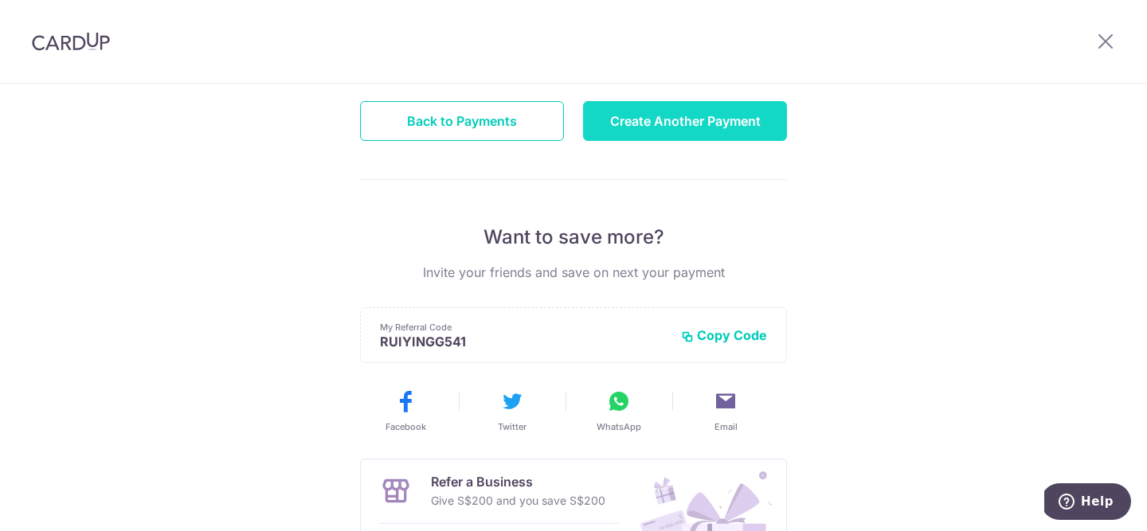
scroll to position [207, 0]
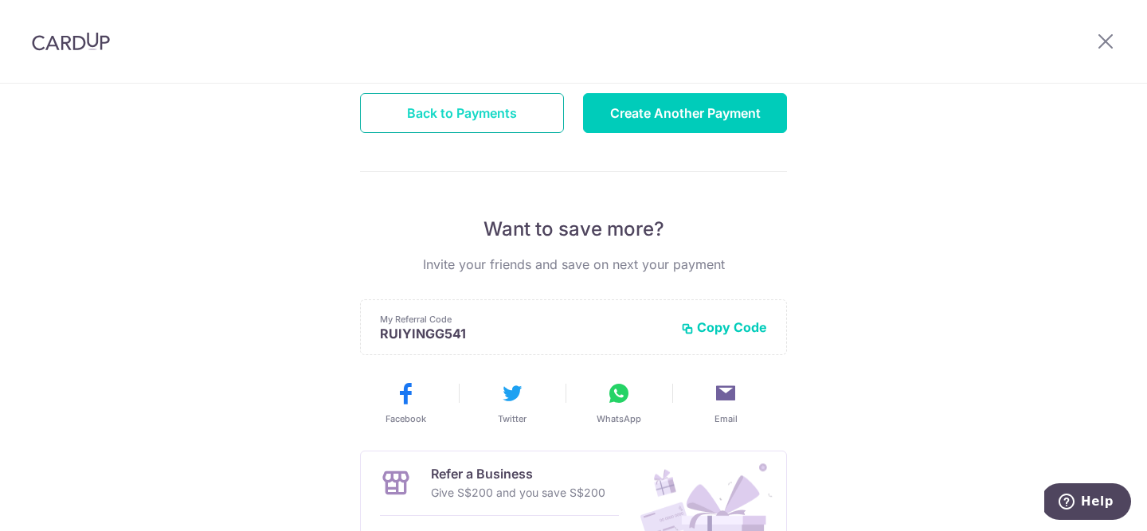
click at [557, 102] on button "Back to Payments" at bounding box center [462, 113] width 204 height 40
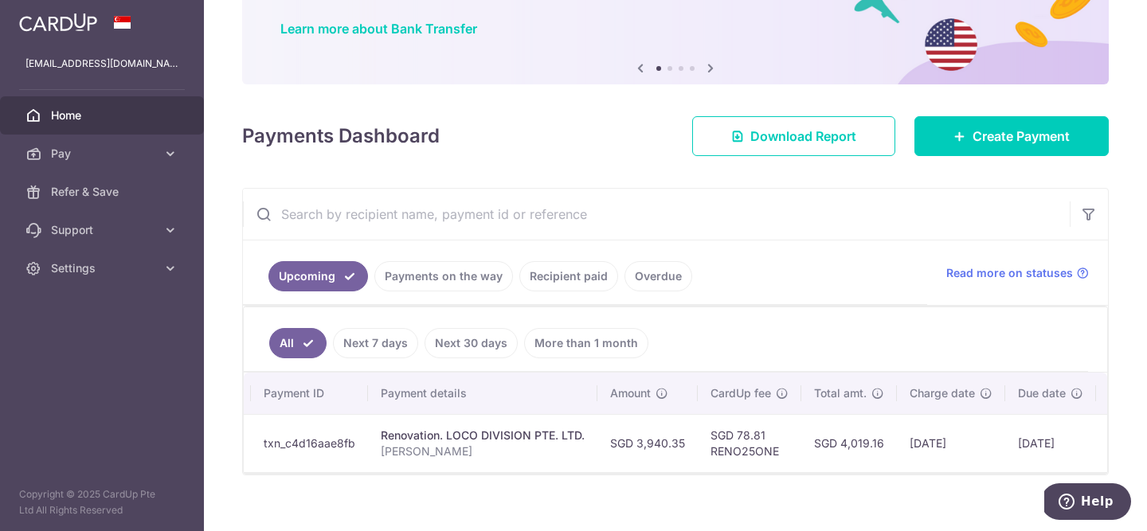
scroll to position [108, 0]
